Goal: Information Seeking & Learning: Understand process/instructions

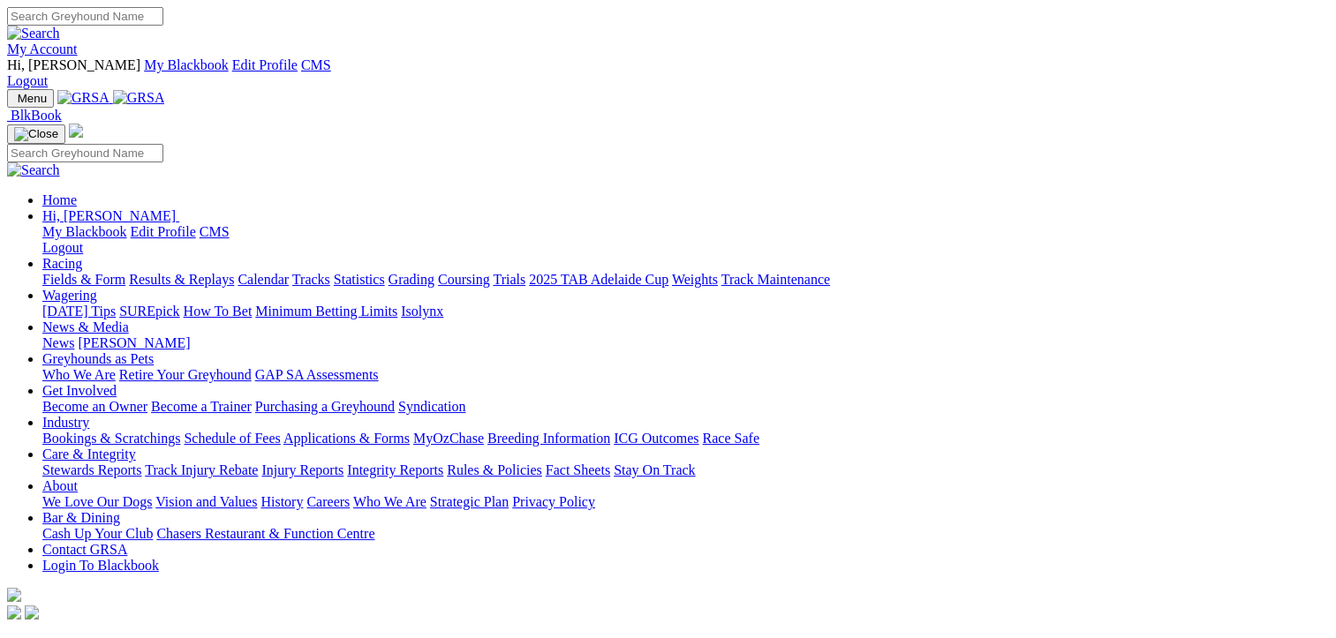
click at [95, 272] on link "Fields & Form" at bounding box center [83, 279] width 83 height 15
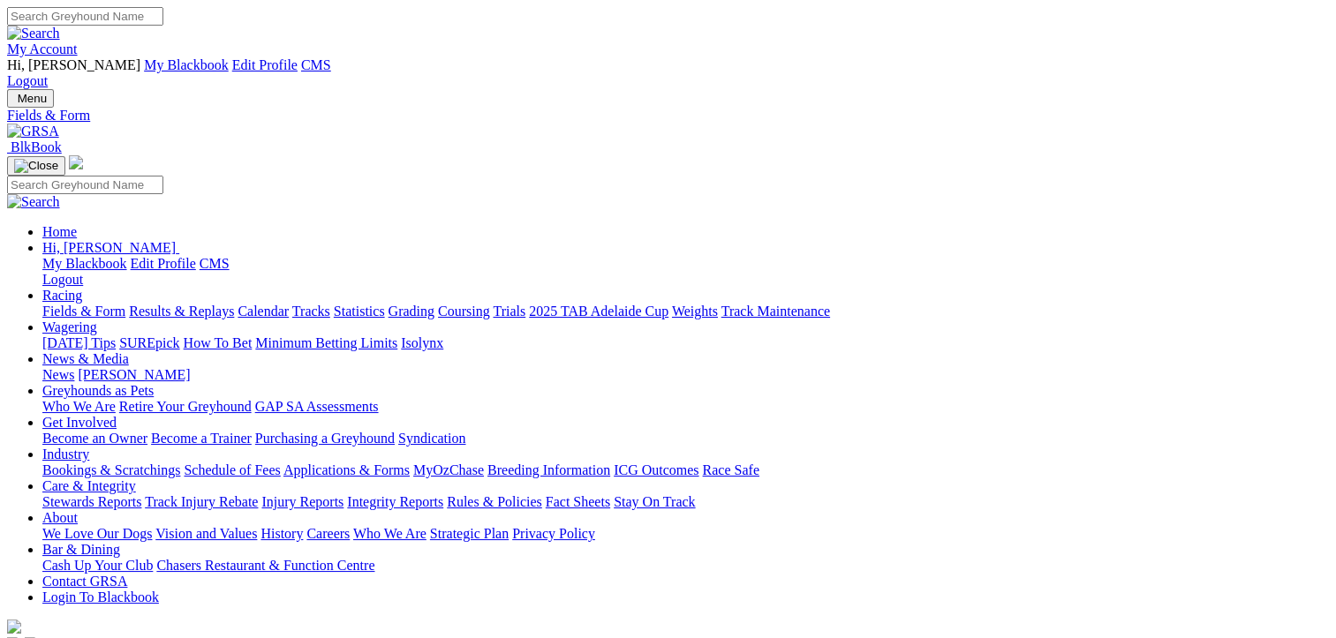
select select "[GEOGRAPHIC_DATA]"
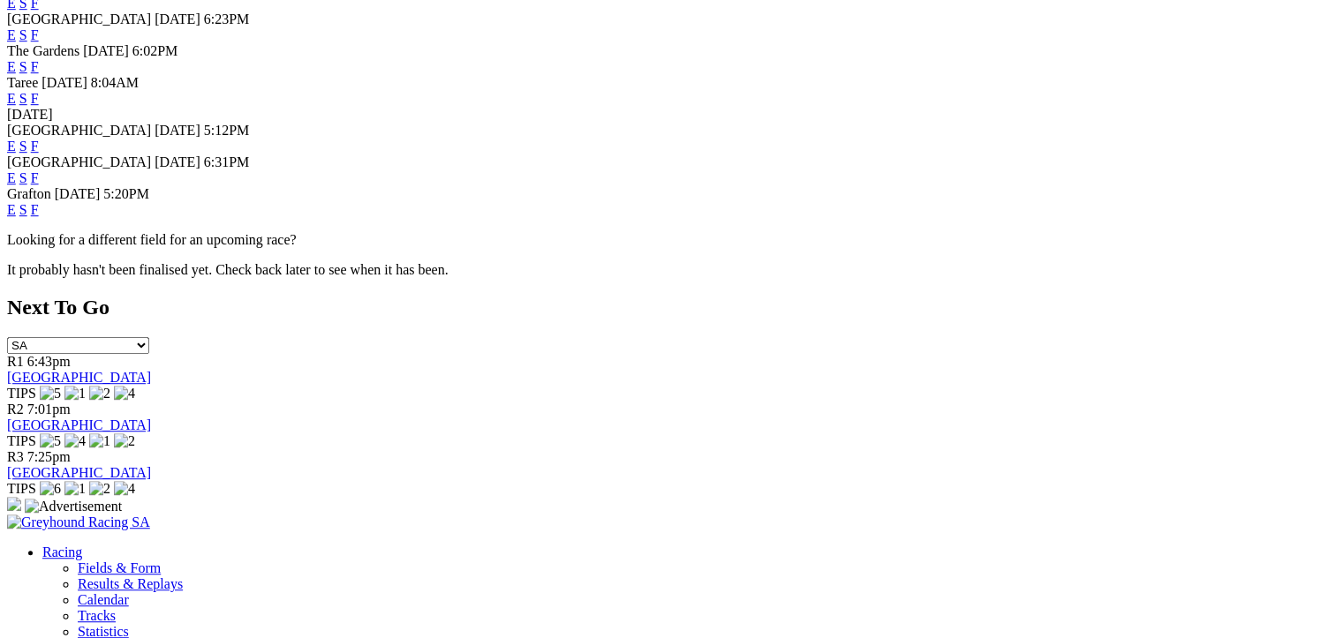
scroll to position [1060, 0]
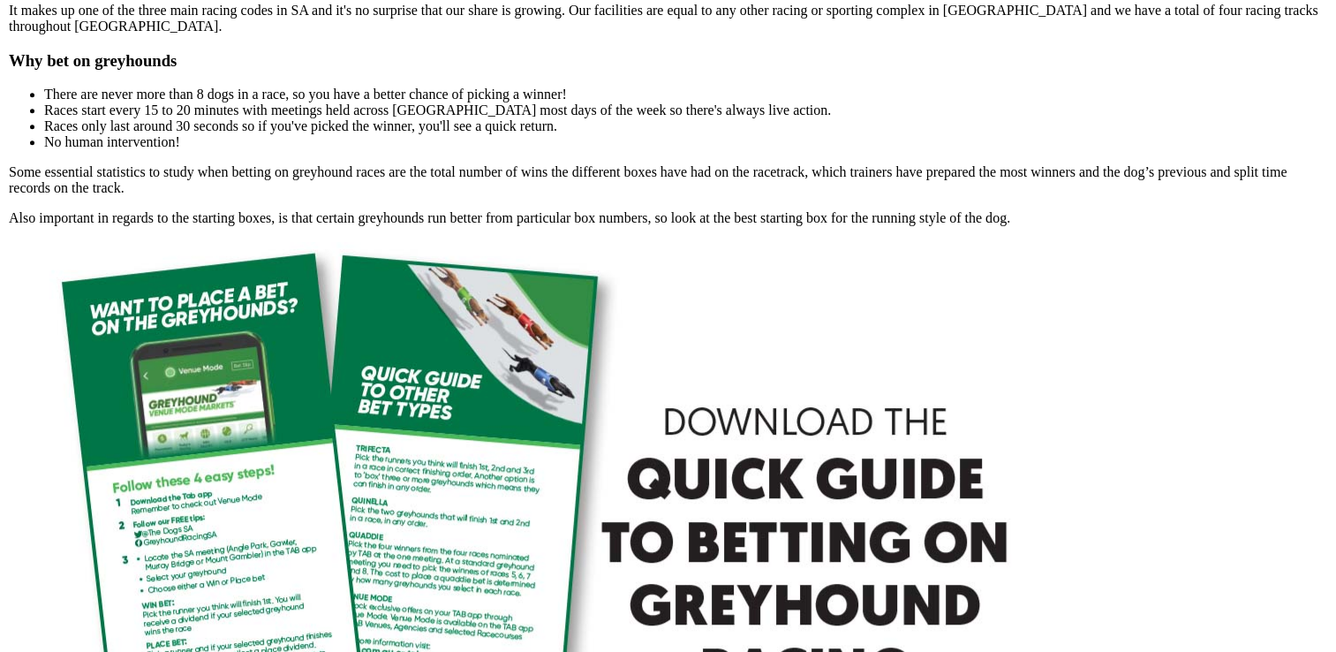
scroll to position [795, 0]
